Goal: Information Seeking & Learning: Learn about a topic

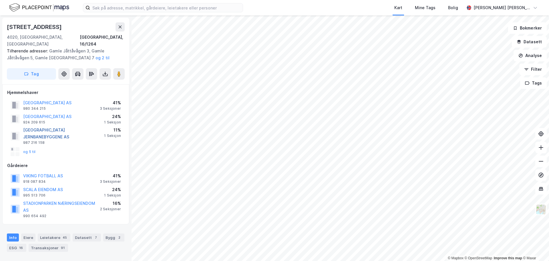
click at [0, 0] on button "[GEOGRAPHIC_DATA] JERNBANEBYGGENE AS" at bounding box center [0, 0] width 0 height 0
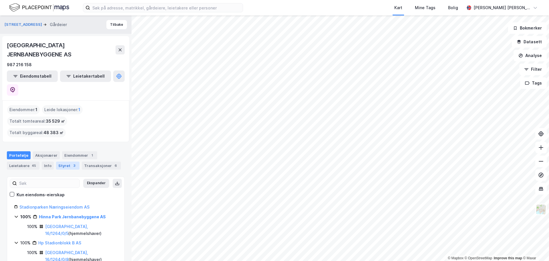
click at [64, 161] on div "Styret 3" at bounding box center [67, 165] width 23 height 8
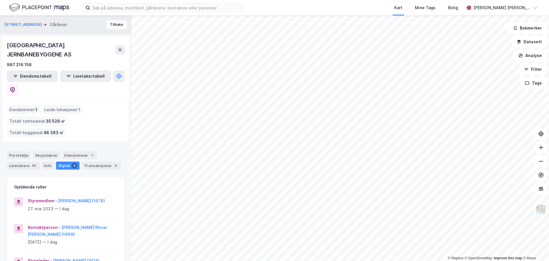
click at [107, 26] on button "Tilbake" at bounding box center [116, 24] width 21 height 9
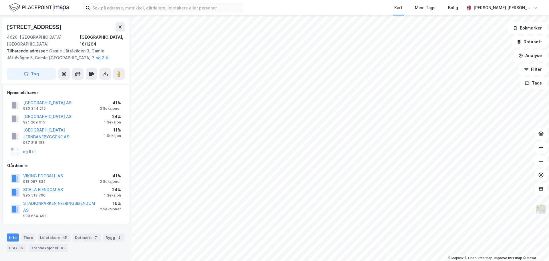
click at [0, 0] on button "og 5 til" at bounding box center [0, 0] width 0 height 0
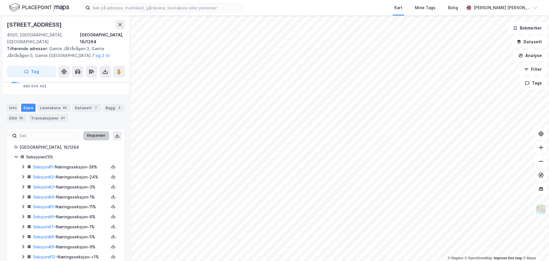
click at [98, 131] on button "Ekspander" at bounding box center [96, 135] width 26 height 9
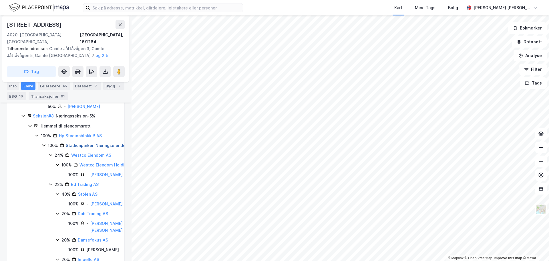
scroll to position [3877, 0]
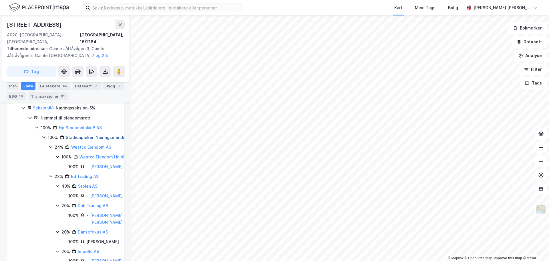
click at [82, 140] on link "Stadionparken Næringseiendom AS" at bounding box center [101, 137] width 70 height 5
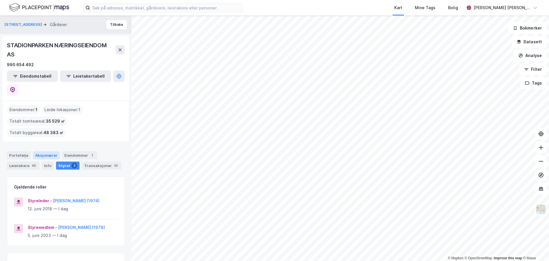
click at [44, 151] on div "Aksjonærer" at bounding box center [46, 155] width 27 height 8
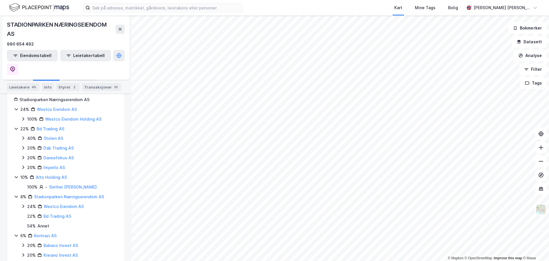
scroll to position [57, 0]
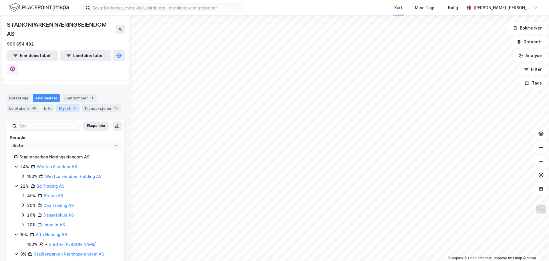
click at [64, 104] on div "Styret 2" at bounding box center [67, 108] width 23 height 8
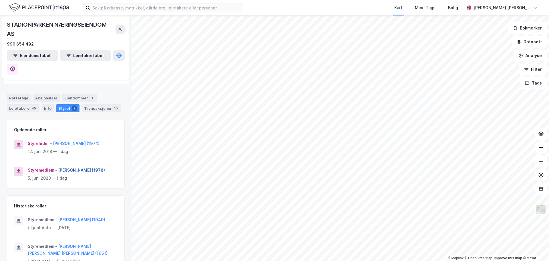
click at [0, 0] on button "[PERSON_NAME] (1978)" at bounding box center [0, 0] width 0 height 0
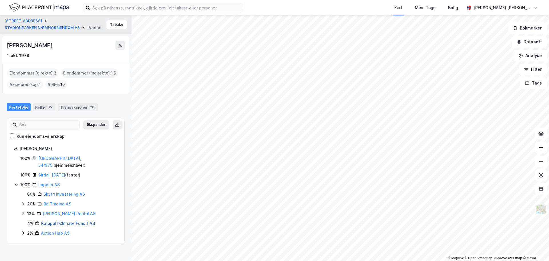
click at [53, 221] on link "Katapult Climate Fund 1 AS" at bounding box center [68, 223] width 54 height 5
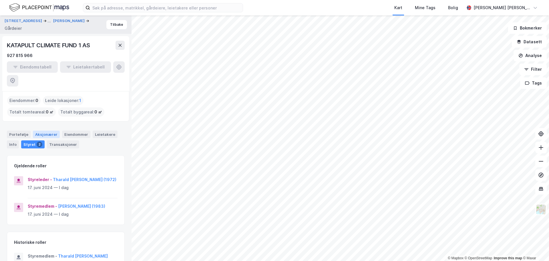
click at [42, 130] on div "Aksjonærer" at bounding box center [46, 133] width 27 height 7
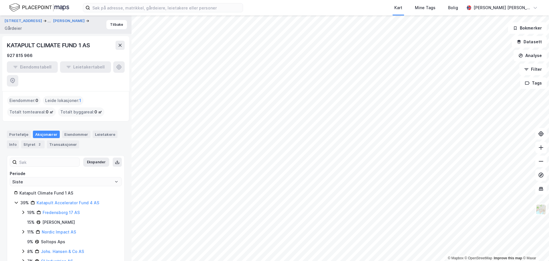
click at [14, 200] on icon at bounding box center [16, 202] width 5 height 5
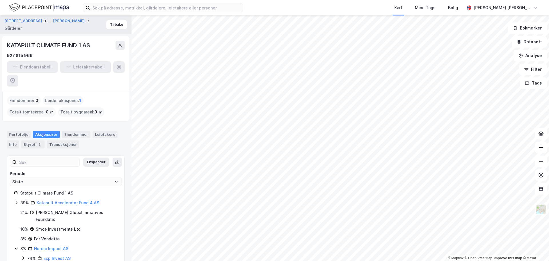
click at [15, 246] on icon at bounding box center [16, 248] width 5 height 5
click at [16, 255] on icon at bounding box center [16, 257] width 5 height 5
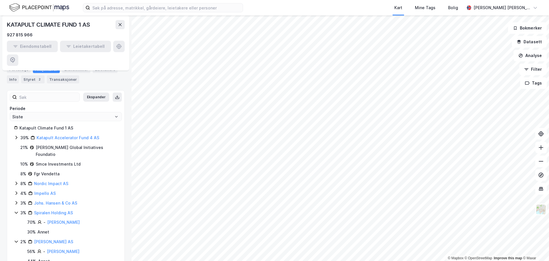
scroll to position [72, 0]
